Goal: Check status: Check status

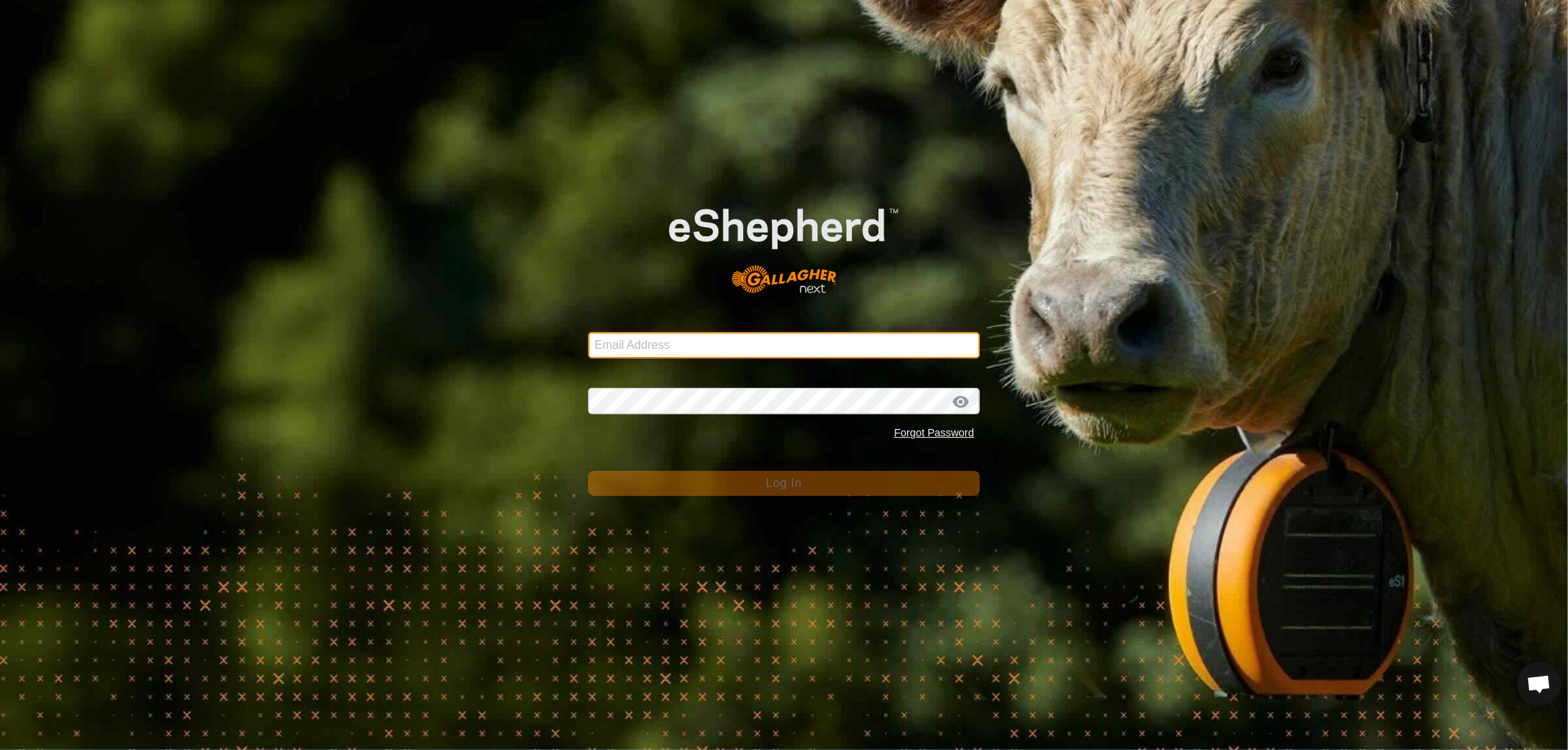
click at [676, 347] on input "Email Address" at bounding box center [784, 345] width 392 height 26
type input "[EMAIL_ADDRESS][DOMAIN_NAME]"
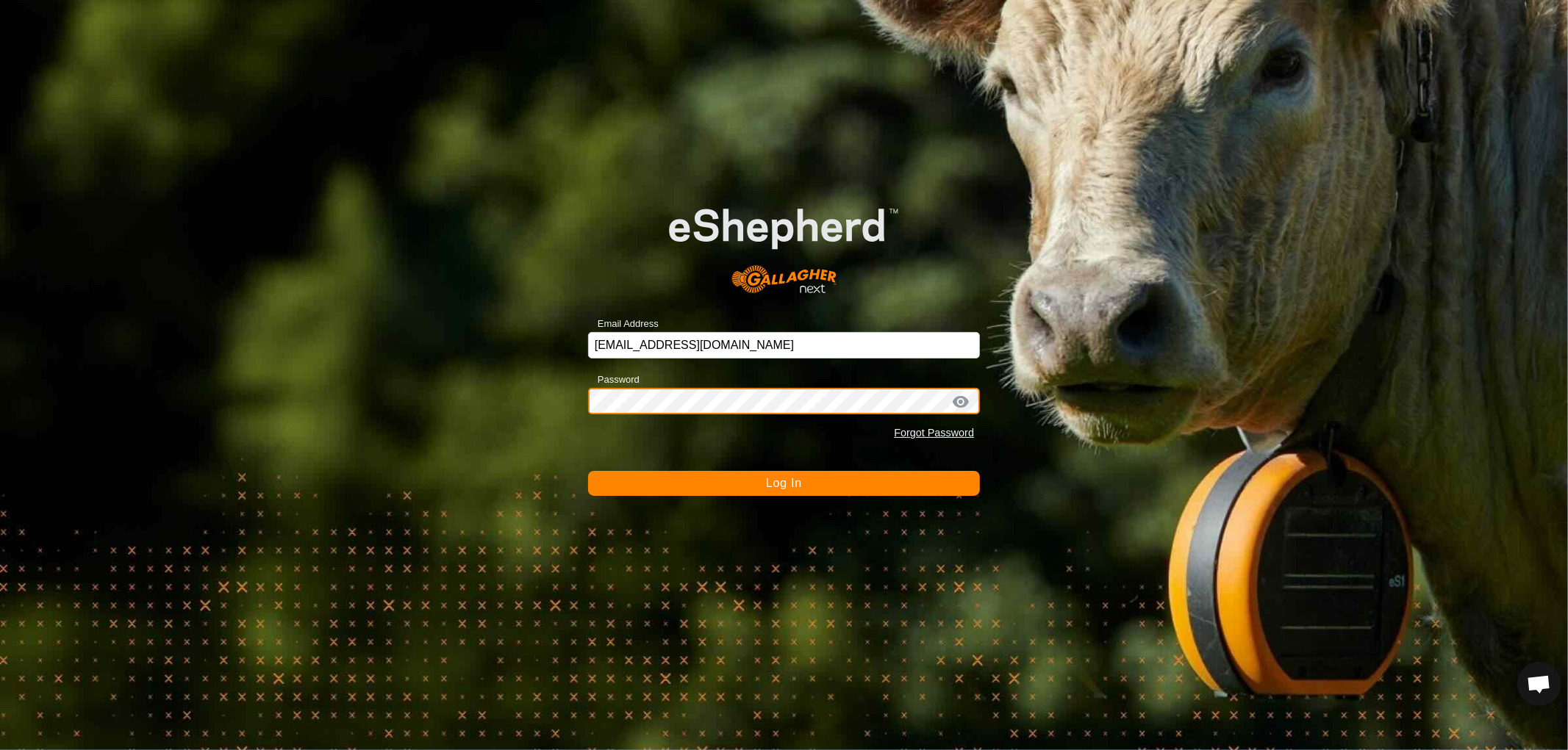
click at [588, 471] on button "Log In" at bounding box center [784, 484] width 392 height 25
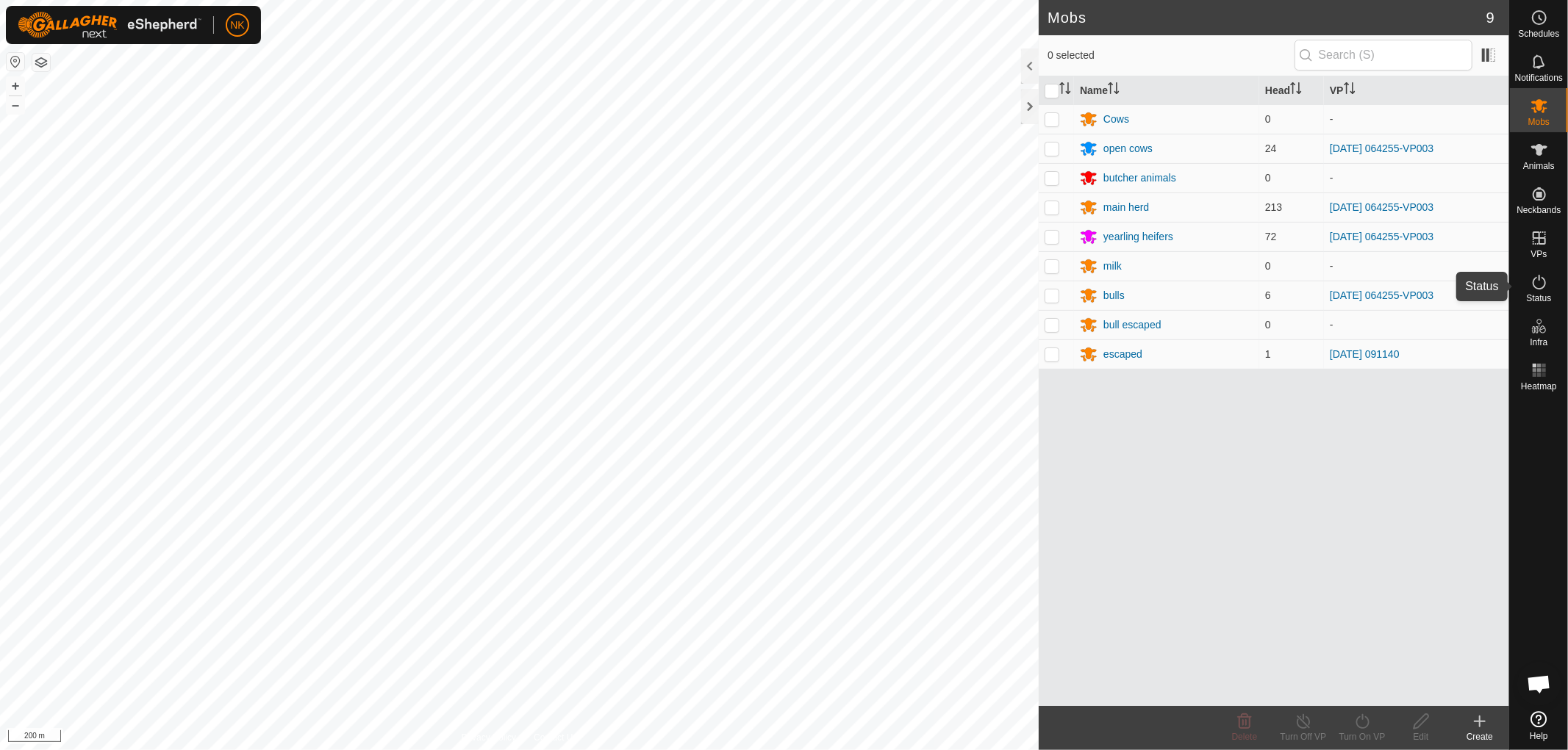
click at [1542, 291] on es-activation-svg-icon at bounding box center [1539, 282] width 26 height 23
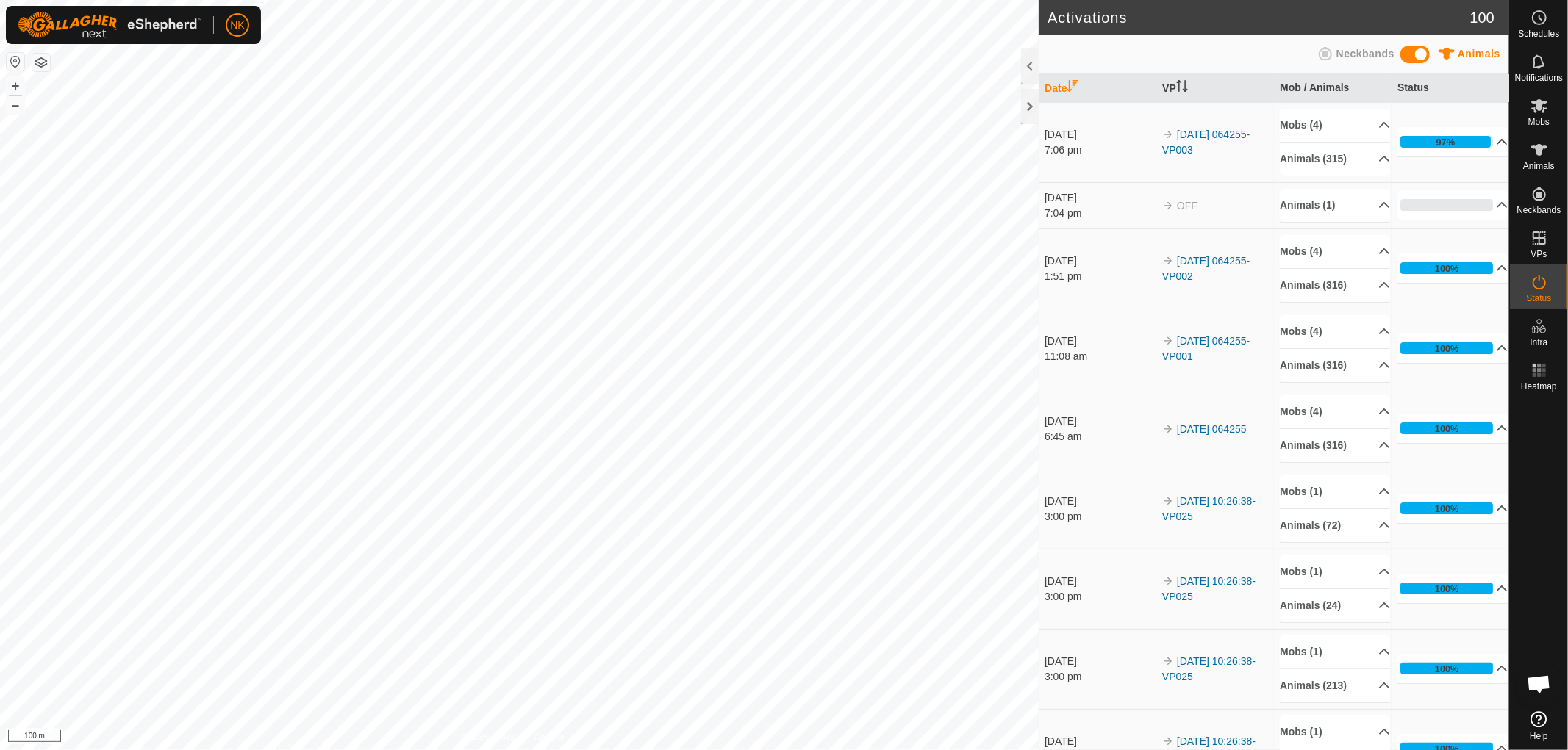
click at [1420, 139] on div "97%" at bounding box center [1446, 142] width 90 height 12
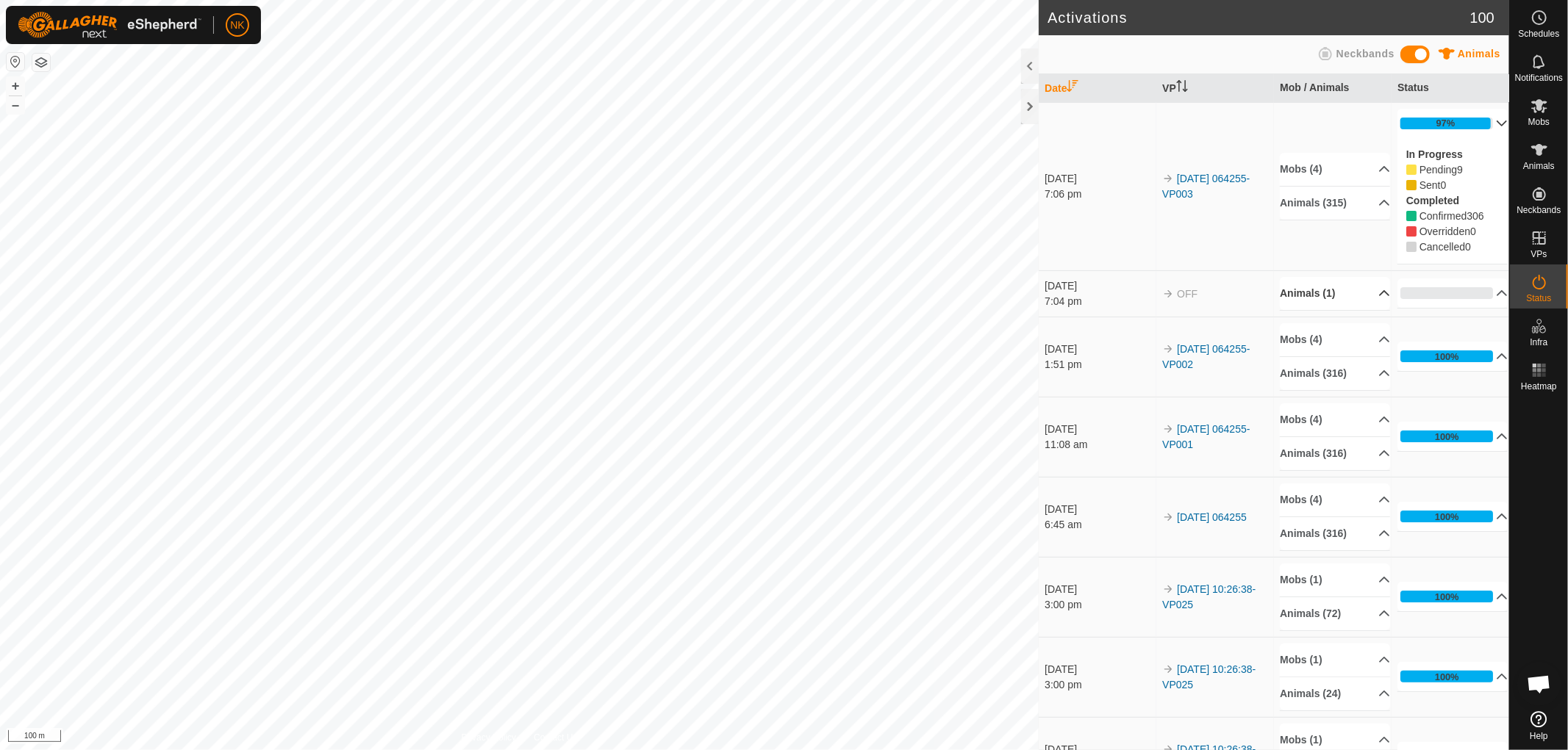
click at [1313, 208] on p-accordion-header "Animals (315)" at bounding box center [1334, 203] width 110 height 33
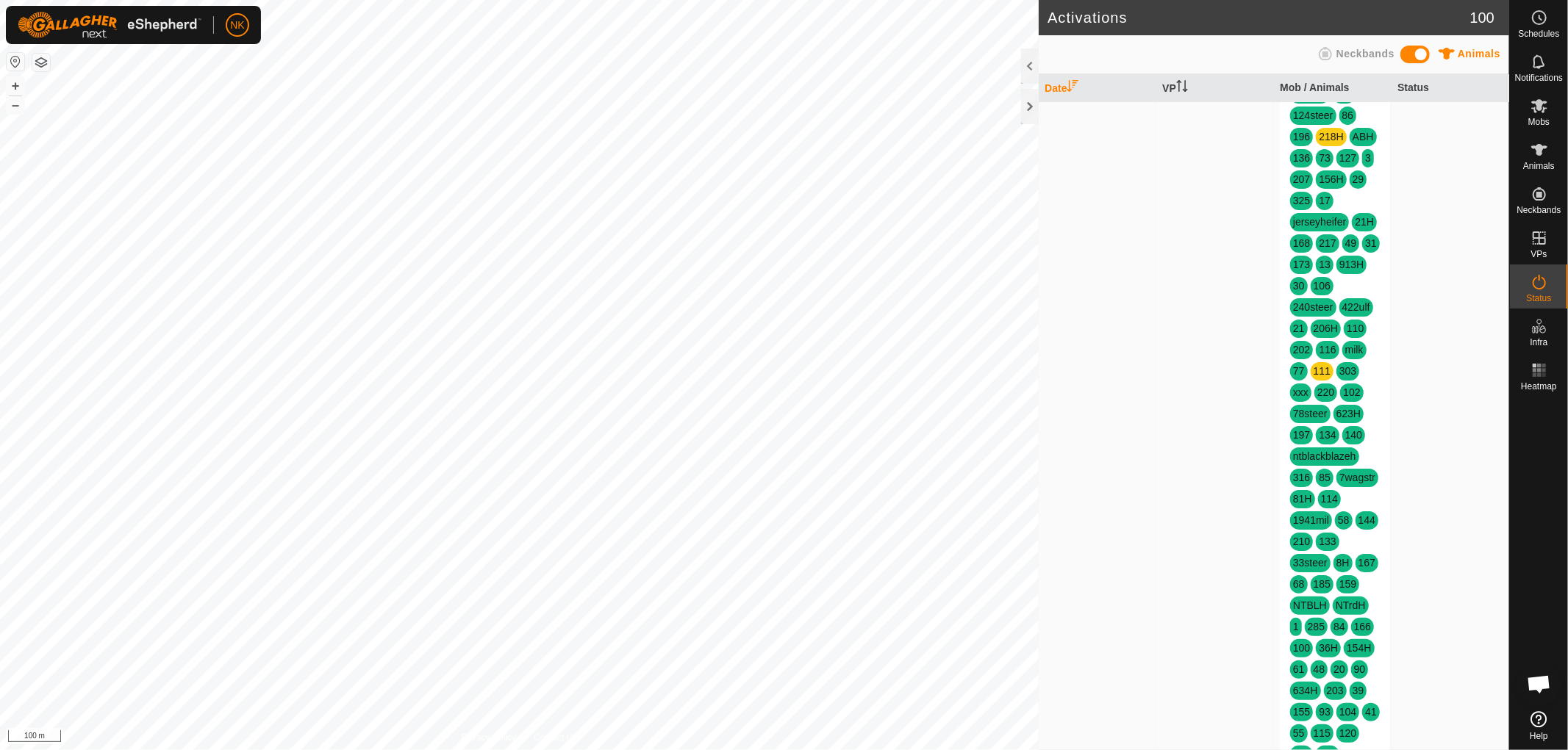
scroll to position [82, 0]
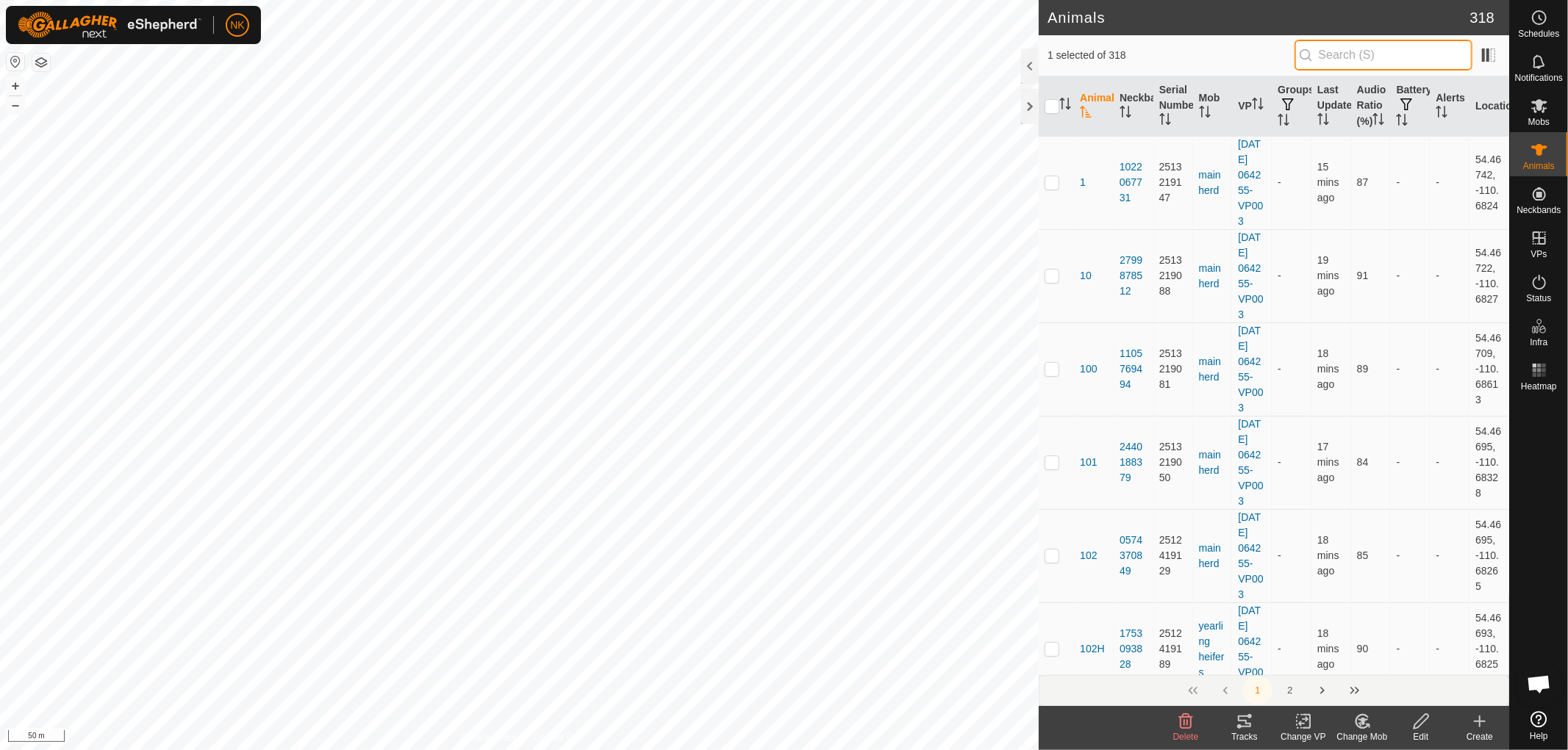
click at [1409, 54] on input "text" at bounding box center [1383, 55] width 178 height 31
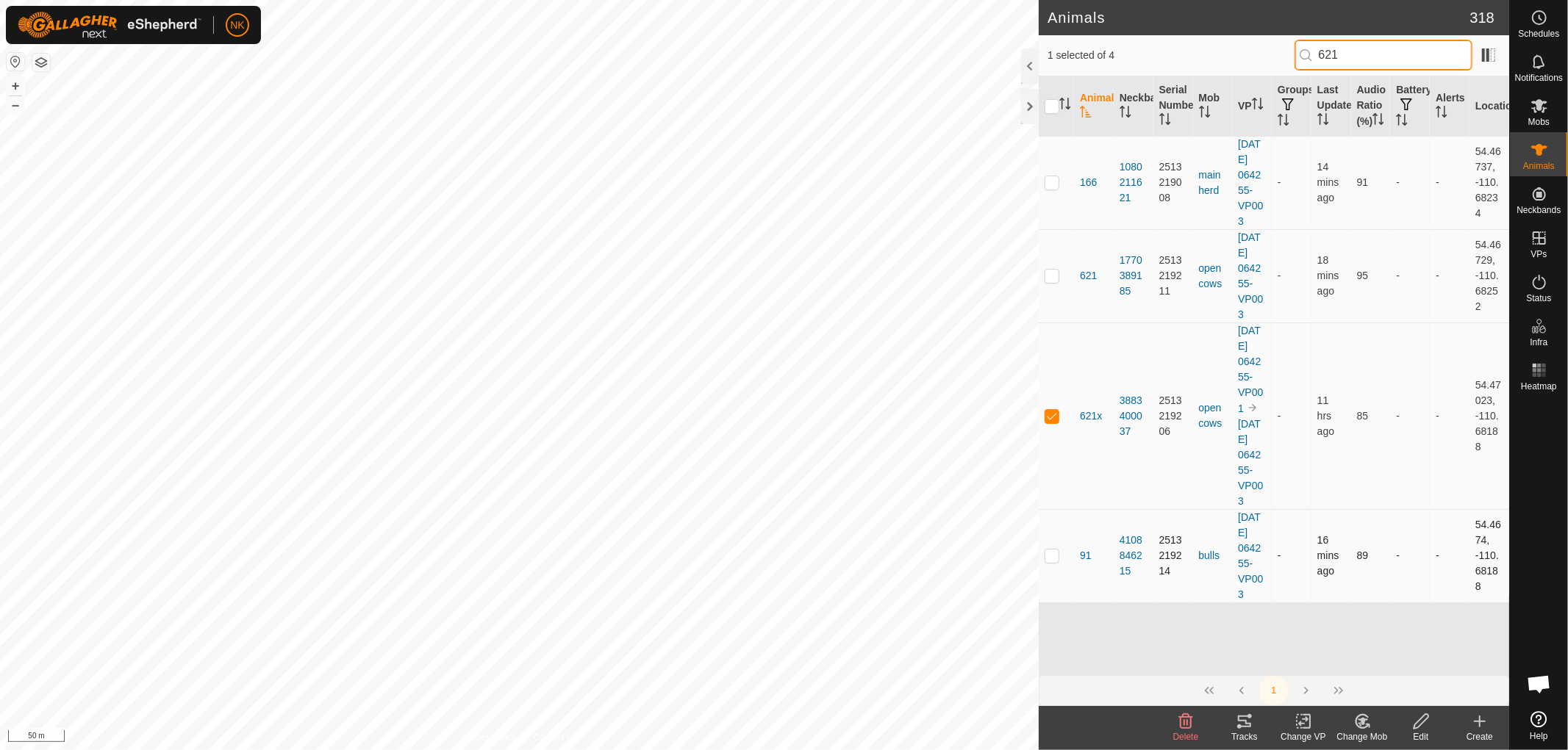
type input "621"
